Goal: Check status: Check status

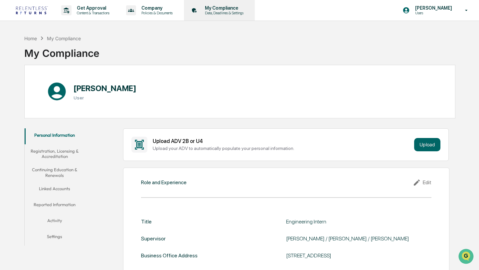
click at [247, 12] on p "Data, Deadlines & Settings" at bounding box center [223, 13] width 47 height 5
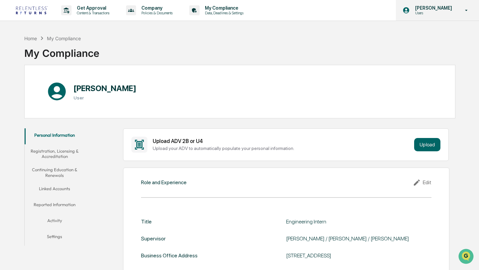
click at [440, 9] on p "[PERSON_NAME]" at bounding box center [433, 7] width 46 height 5
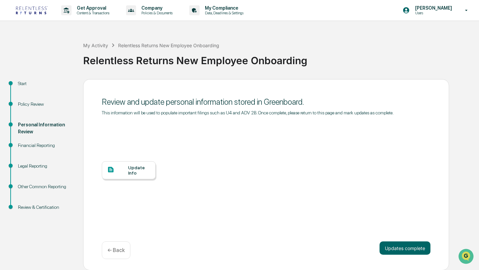
click at [29, 145] on div "Financial Reporting" at bounding box center [45, 145] width 55 height 7
click at [418, 253] on button "Updates complete" at bounding box center [405, 248] width 51 height 13
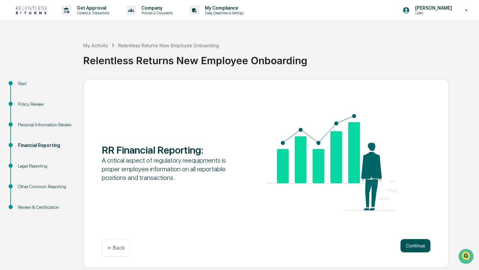
click at [419, 250] on button "Continue" at bounding box center [416, 245] width 30 height 13
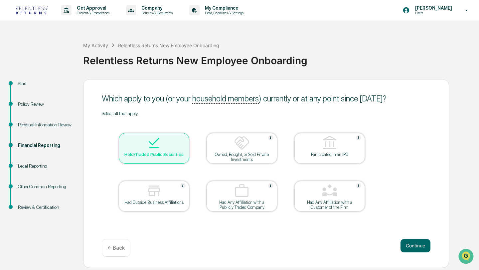
click at [419, 250] on button "Continue" at bounding box center [416, 245] width 30 height 13
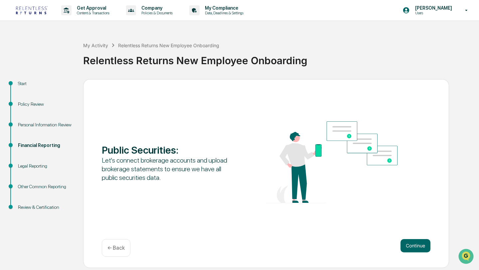
click at [419, 250] on button "Continue" at bounding box center [416, 245] width 30 height 13
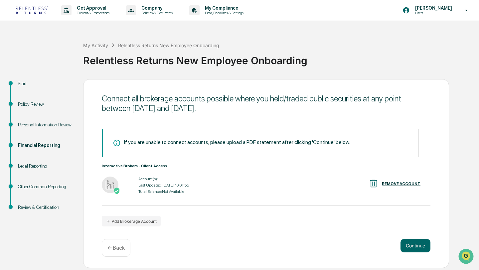
click at [419, 250] on button "Continue" at bounding box center [416, 245] width 30 height 13
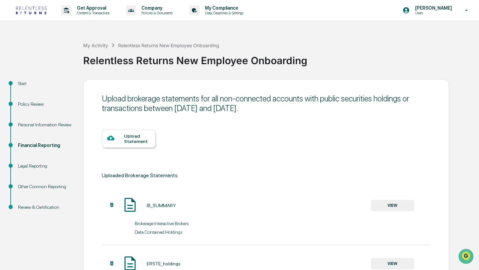
scroll to position [69, 0]
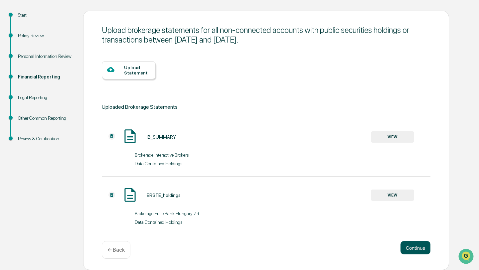
click at [409, 245] on button "Continue" at bounding box center [416, 247] width 30 height 13
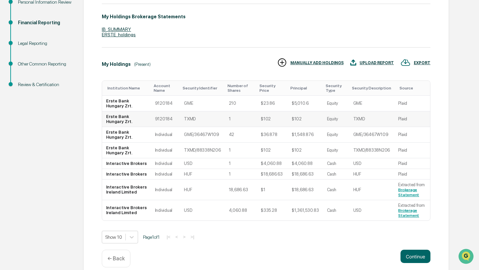
scroll to position [124, 0]
